Goal: Task Accomplishment & Management: Manage account settings

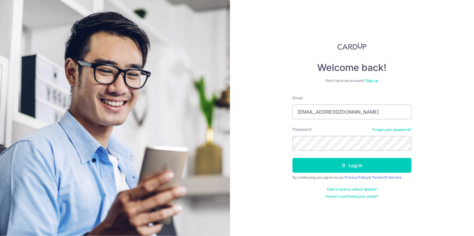
type input "[EMAIL_ADDRESS][DOMAIN_NAME]"
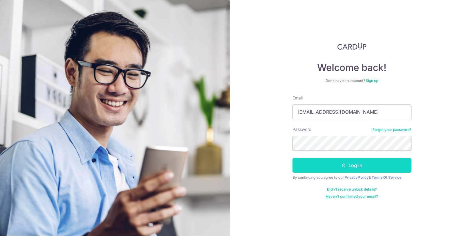
click at [361, 169] on button "Log in" at bounding box center [351, 165] width 119 height 15
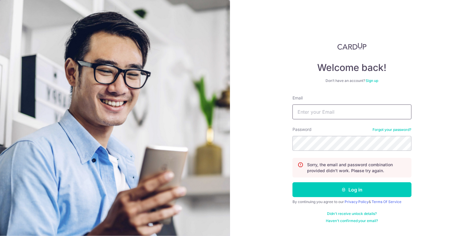
click at [353, 111] on input "Email" at bounding box center [351, 112] width 119 height 15
type input "[EMAIL_ADDRESS][DOMAIN_NAME]"
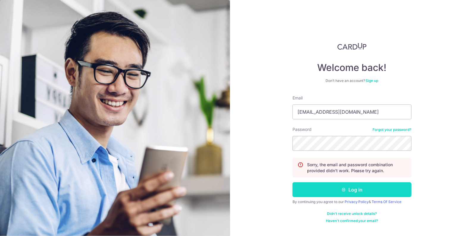
click at [344, 188] on icon "submit" at bounding box center [343, 190] width 5 height 5
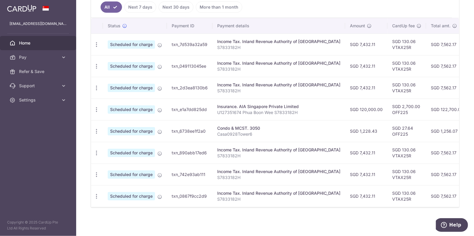
scroll to position [166, 0]
drag, startPoint x: 312, startPoint y: 204, endPoint x: 328, endPoint y: 205, distance: 16.7
click at [328, 205] on div "Status Payment ID Payment details Amount CardUp fee Total amt. Charge date Due …" at bounding box center [275, 112] width 368 height 189
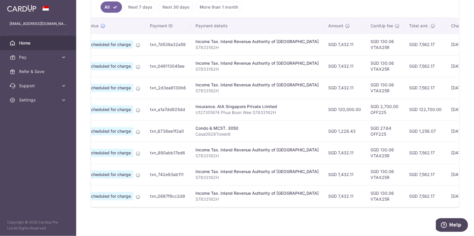
click at [301, 218] on div "× Pause Schedule Pause all future payments in this series Pause just this one p…" at bounding box center [274, 118] width 397 height 236
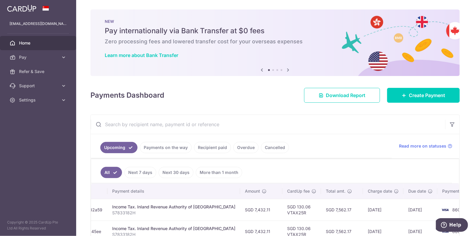
scroll to position [0, 0]
